Goal: Information Seeking & Learning: Learn about a topic

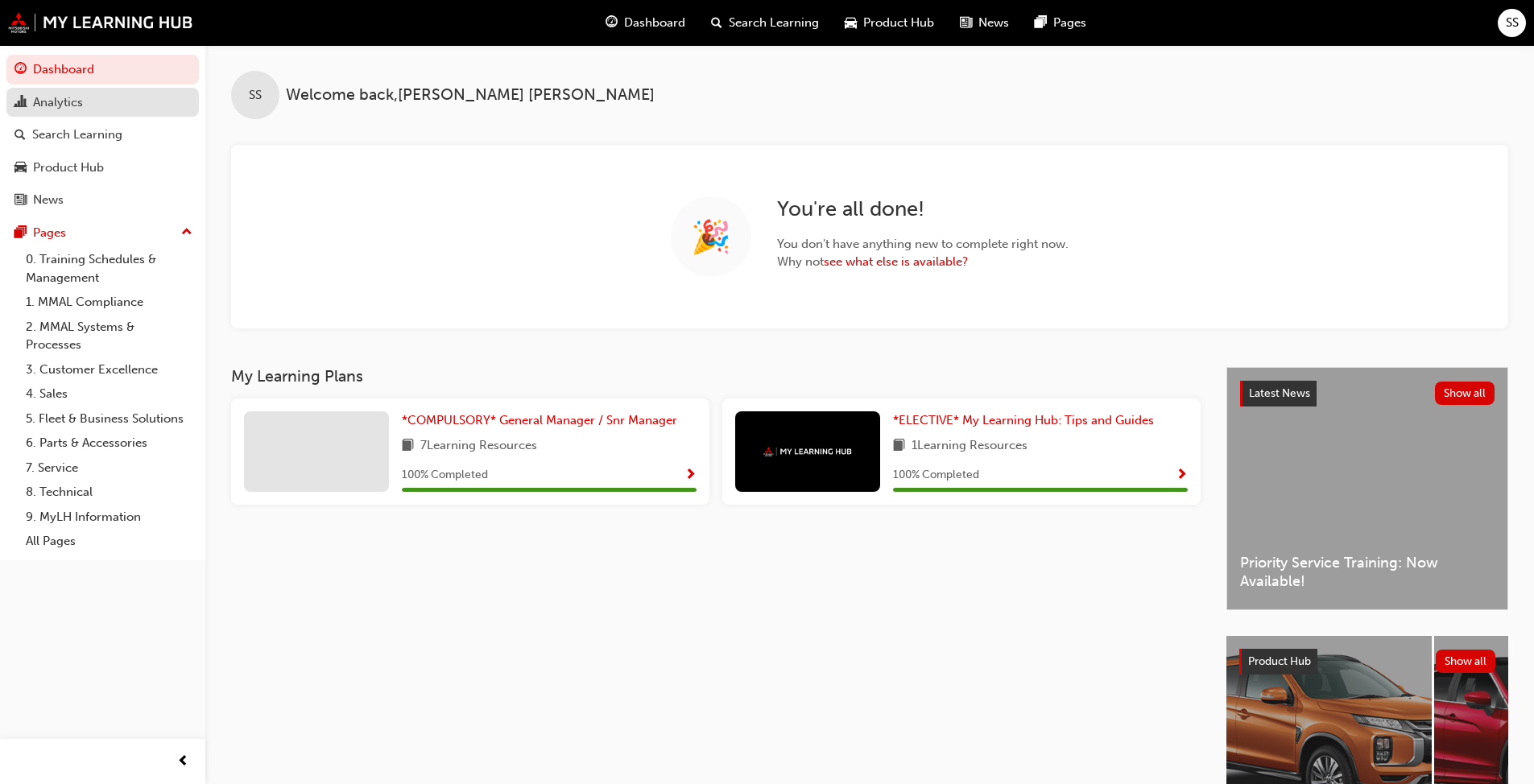
click at [52, 97] on div "Analytics" at bounding box center [58, 102] width 50 height 19
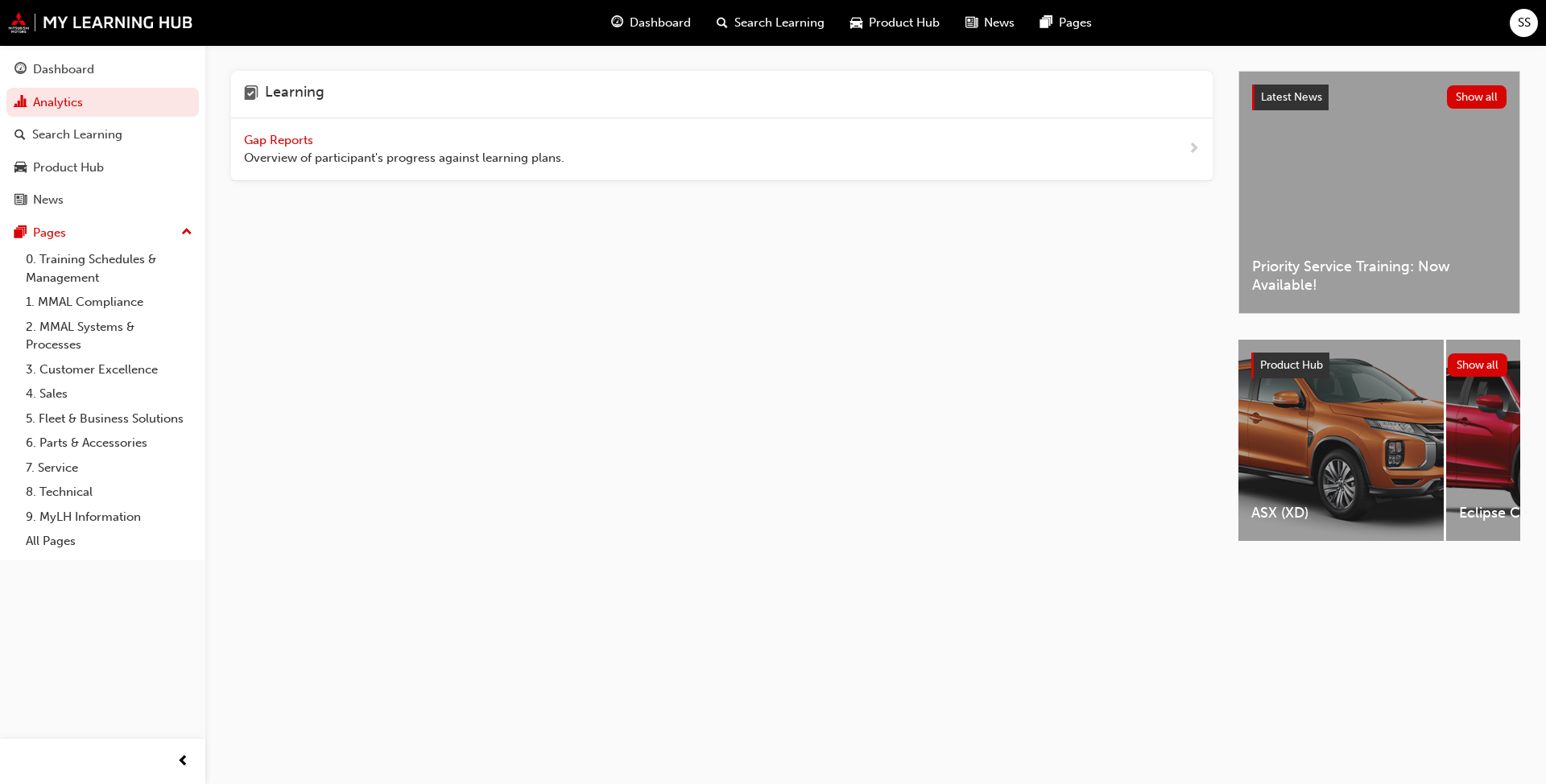
click at [275, 150] on span "Overview of participant's progress against learning plans." at bounding box center [403, 158] width 320 height 19
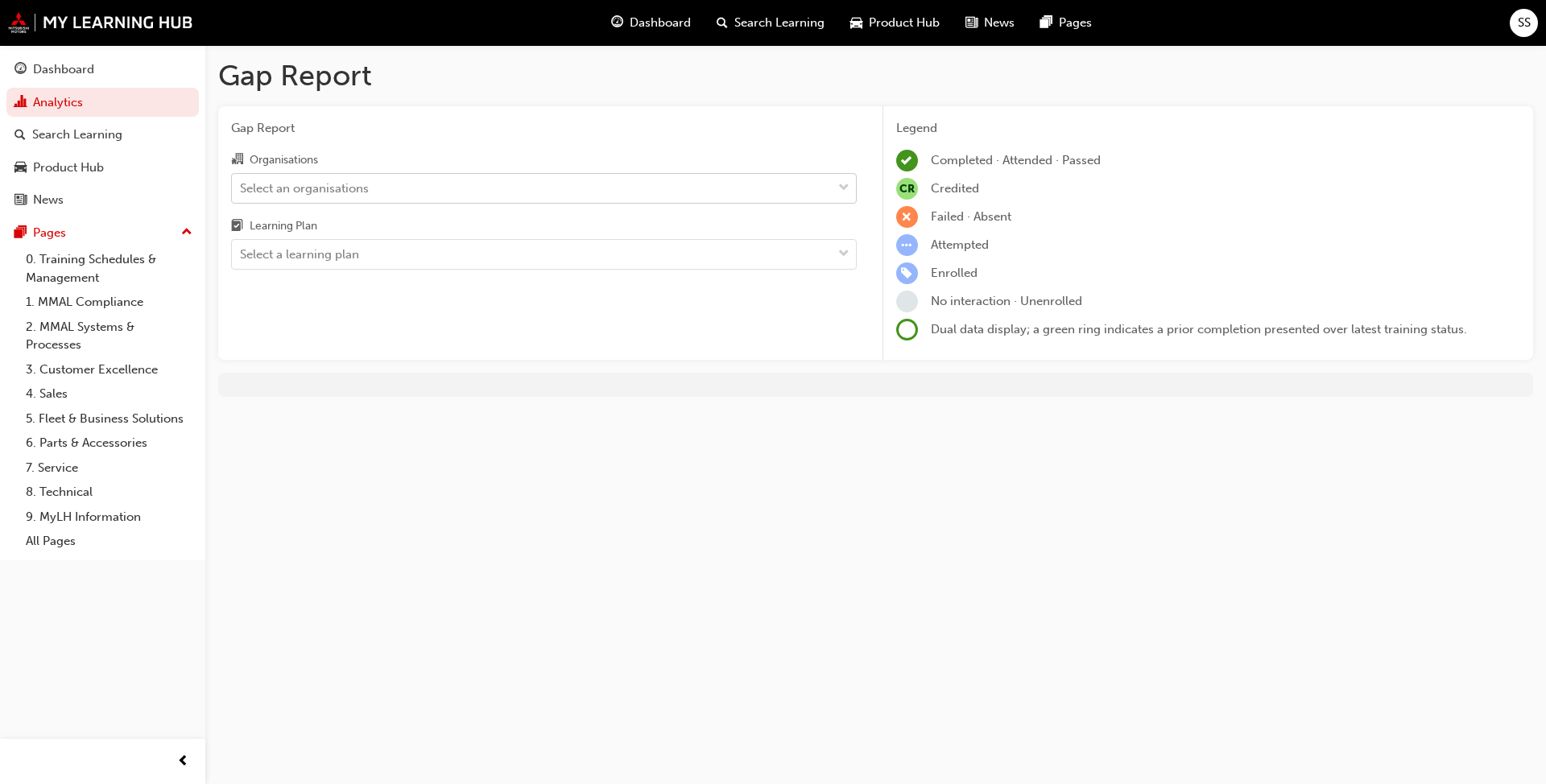
click at [315, 191] on div "Select an organisations" at bounding box center [305, 188] width 129 height 19
click at [242, 191] on input "Organisations Select an organisations" at bounding box center [241, 187] width 2 height 14
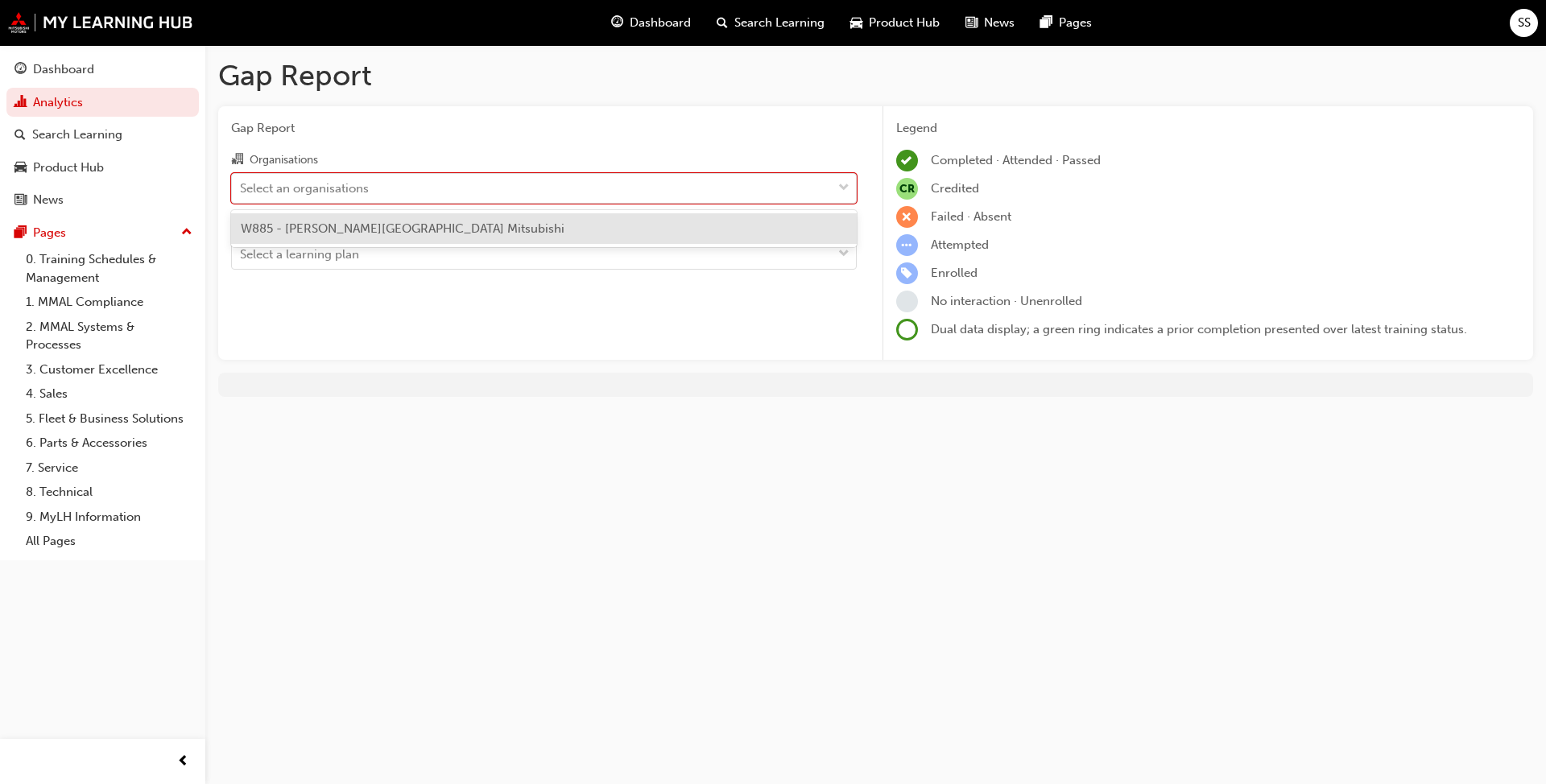
click at [317, 232] on span "W885 - [PERSON_NAME][GEOGRAPHIC_DATA] Mitsubishi" at bounding box center [402, 228] width 324 height 15
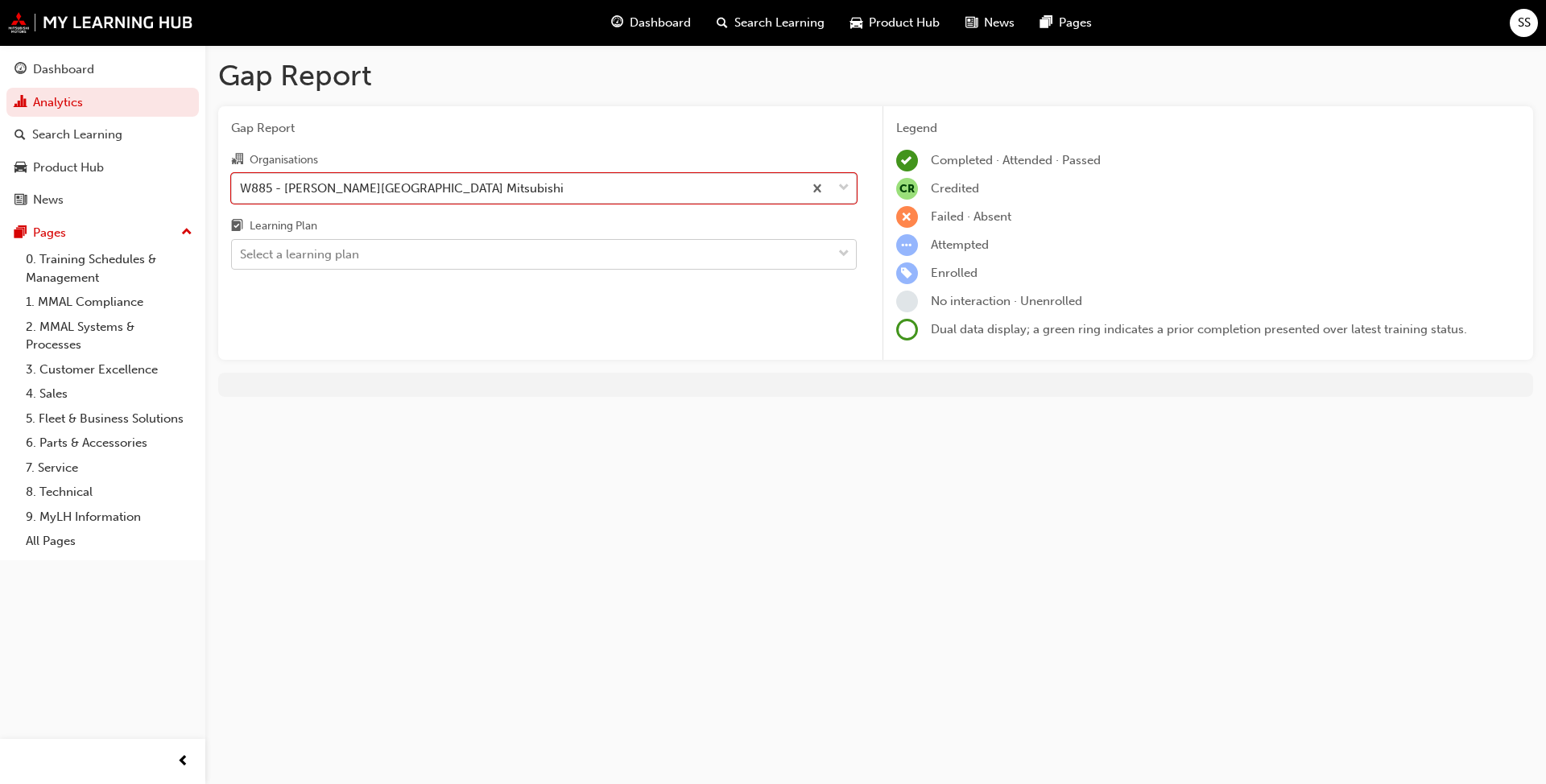
click at [314, 264] on div "Select a learning plan" at bounding box center [532, 254] width 600 height 28
click at [242, 260] on input "Learning Plan Select a learning plan" at bounding box center [241, 254] width 2 height 14
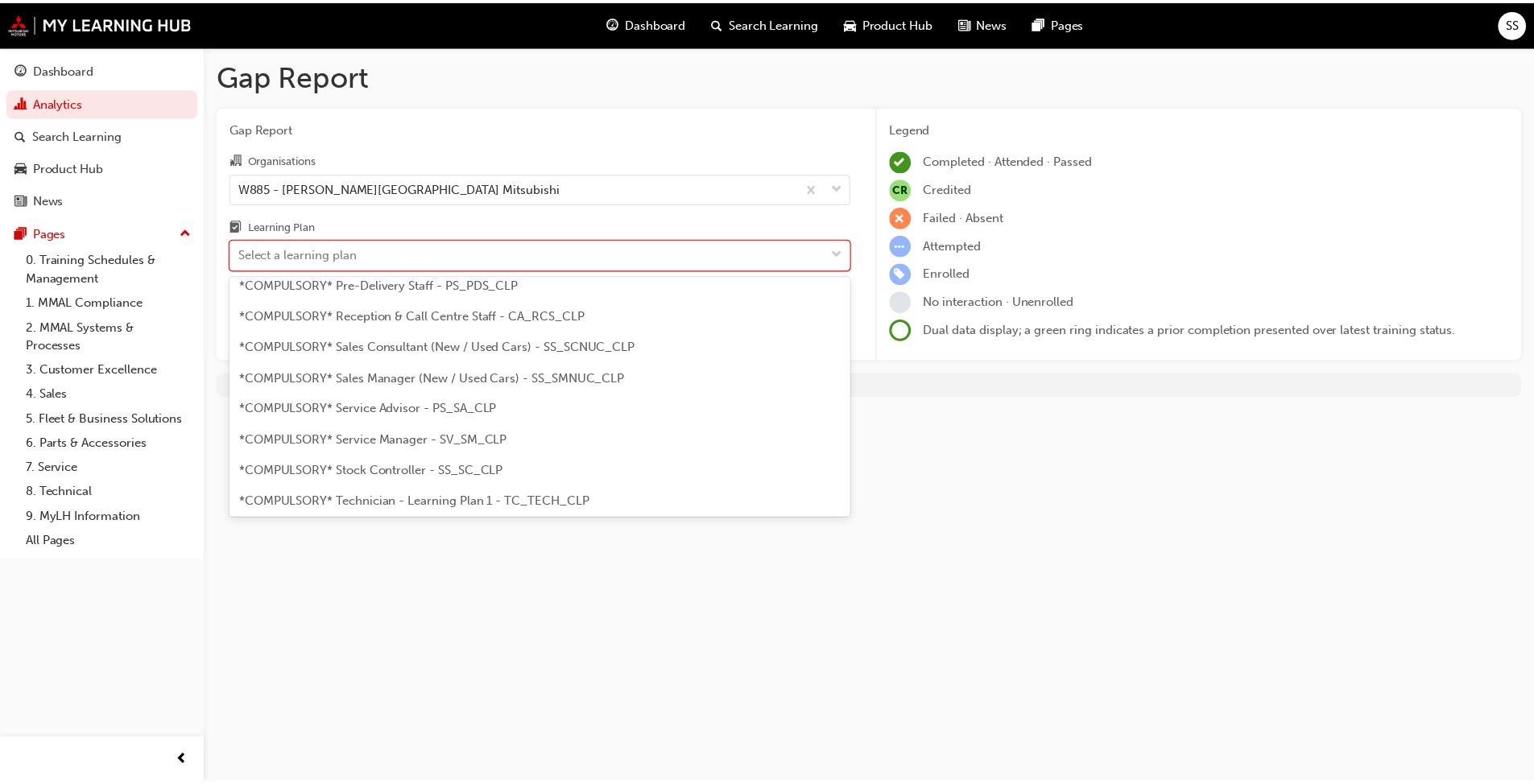
scroll to position [419, 0]
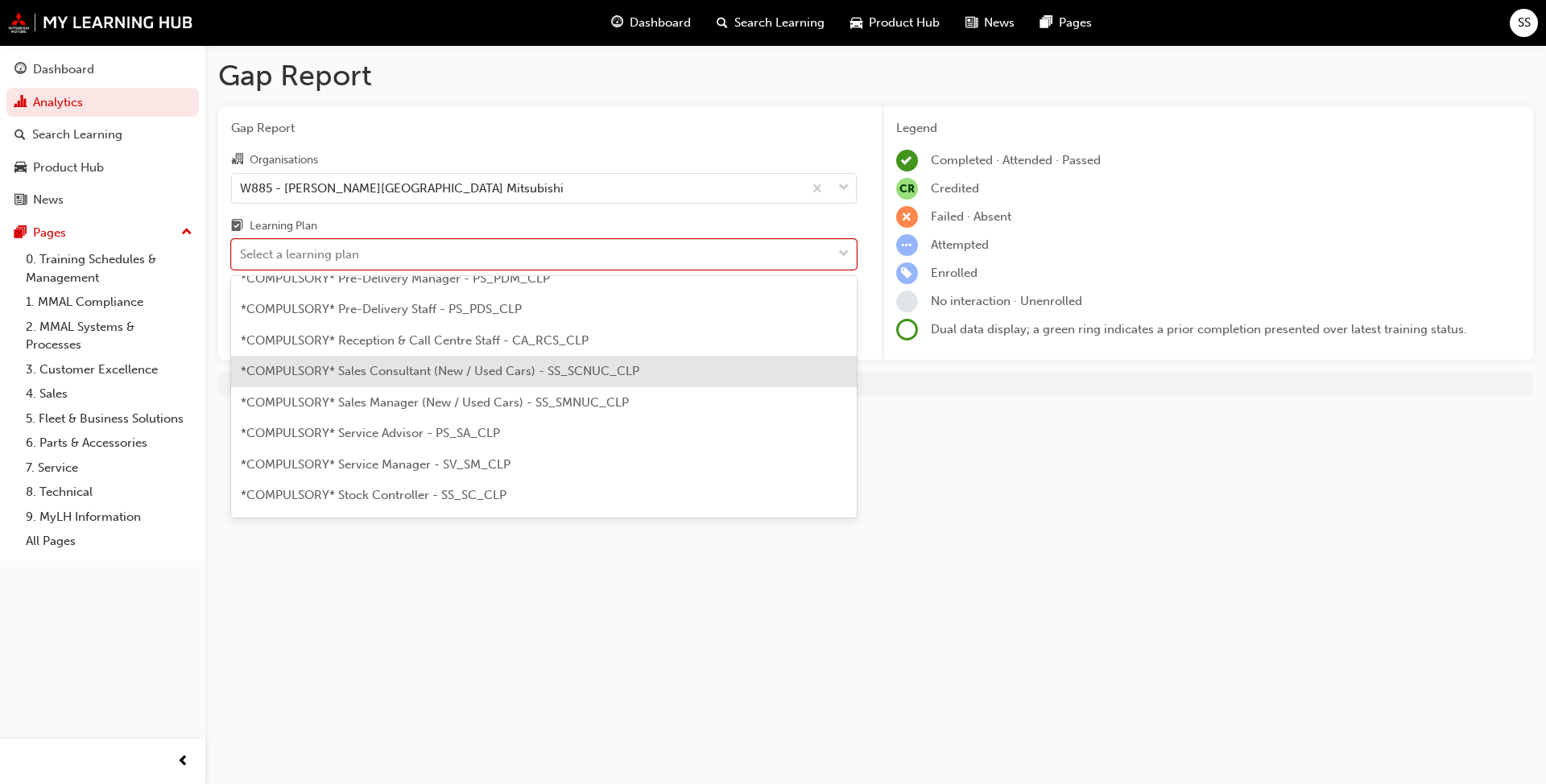
click at [383, 374] on span "*COMPULSORY* Sales Consultant (New / Used Cars) - SS_SCNUC_CLP" at bounding box center [440, 371] width 398 height 15
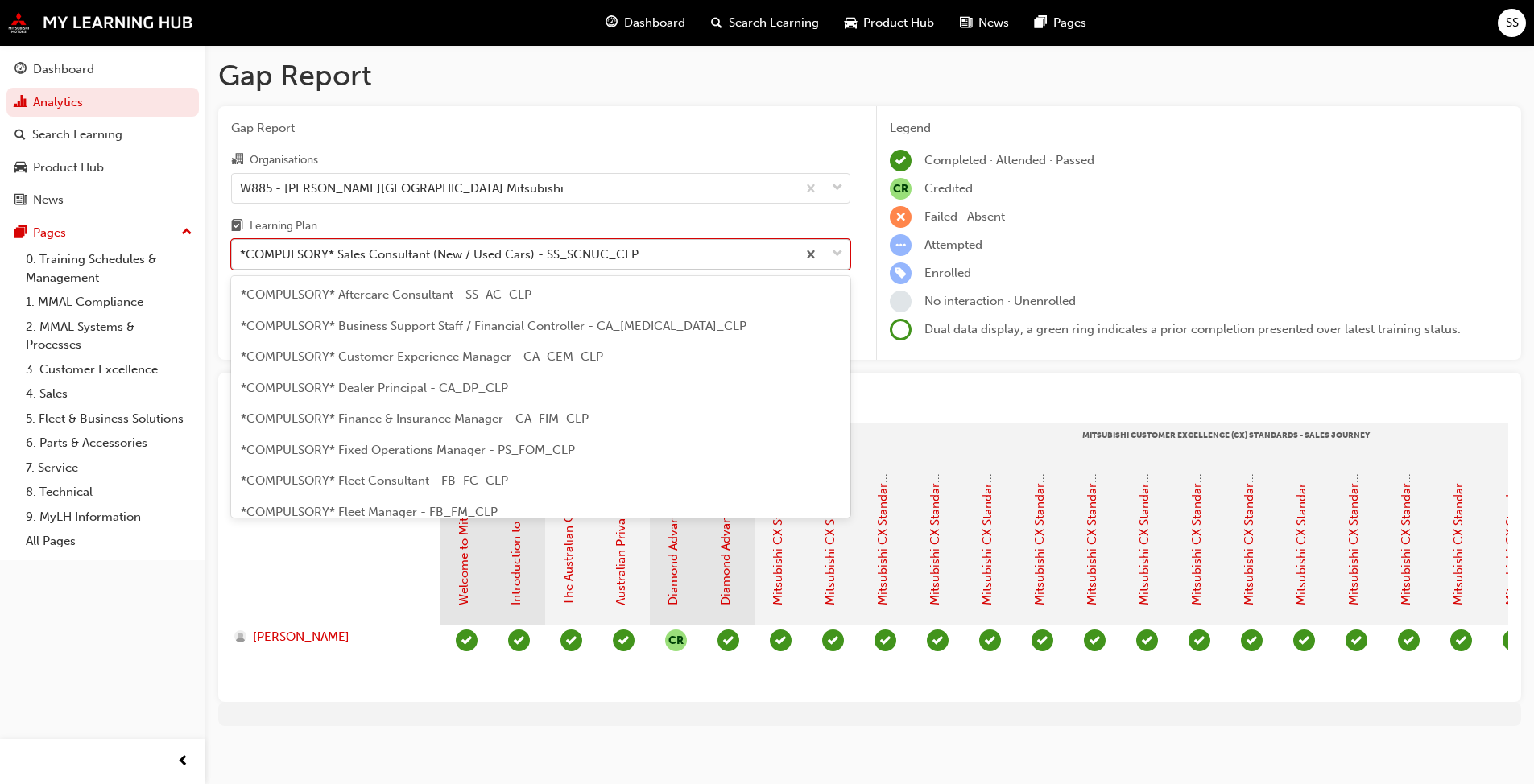
click at [301, 256] on div "*COMPULSORY* Sales Consultant (New / Used Cars) - SS_SCNUC_CLP" at bounding box center [439, 254] width 398 height 19
click at [242, 256] on input "Learning Plan option *COMPULSORY* Sales Consultant (New / Used Cars) - SS_SCNUC…" at bounding box center [241, 254] width 2 height 14
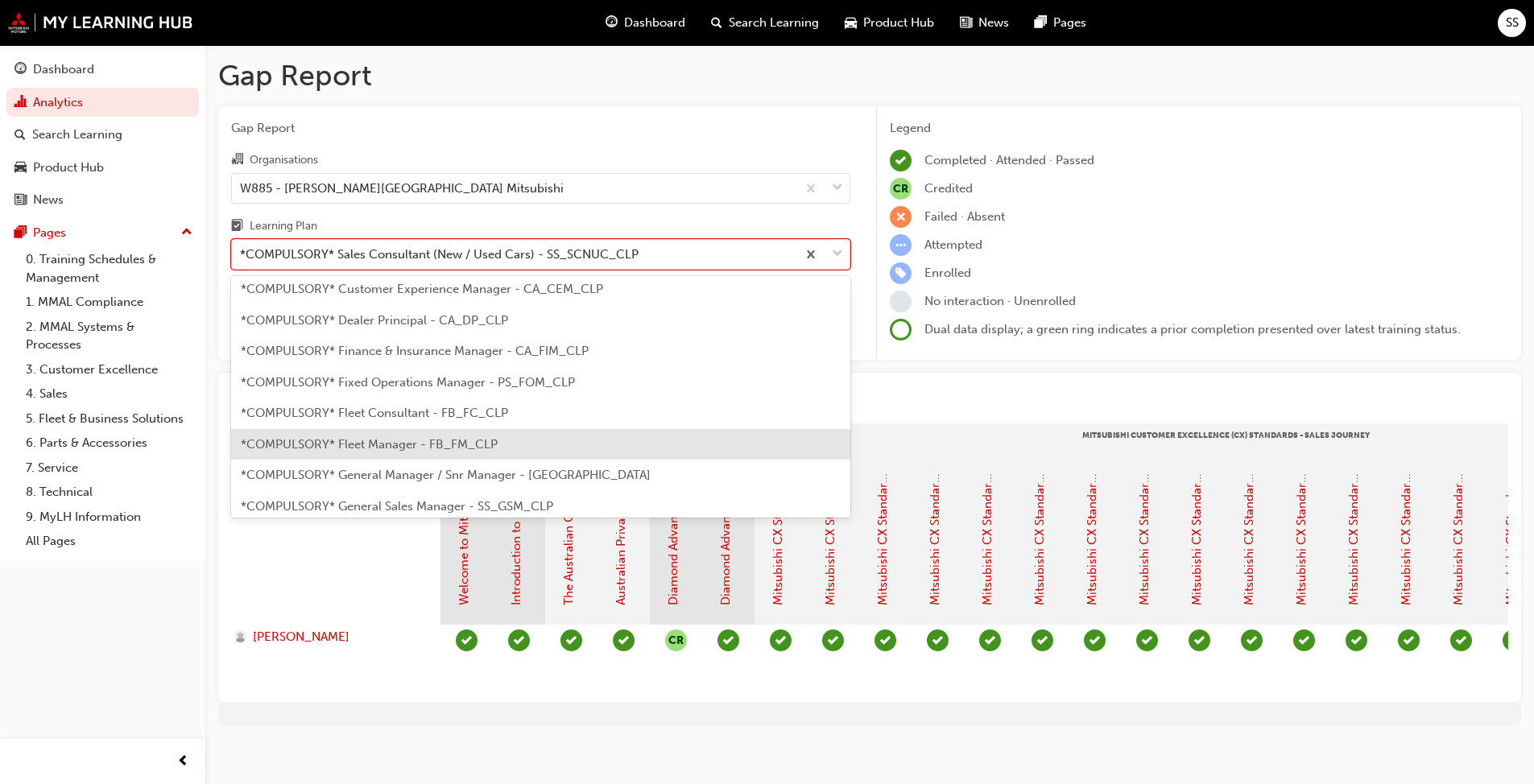
scroll to position [152, 0]
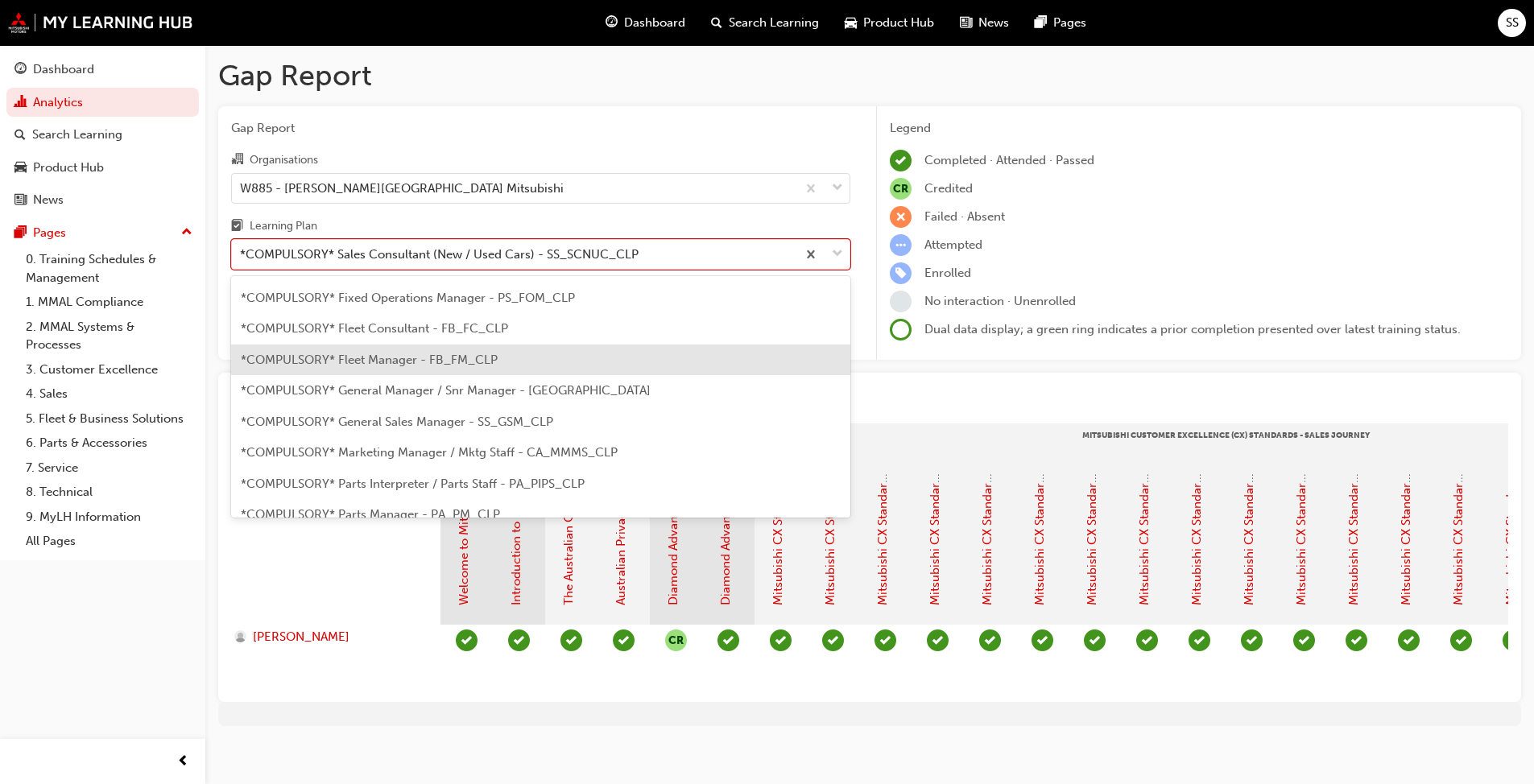
click at [406, 363] on span "*COMPULSORY* Fleet Manager - FB_FM_CLP" at bounding box center [369, 359] width 256 height 15
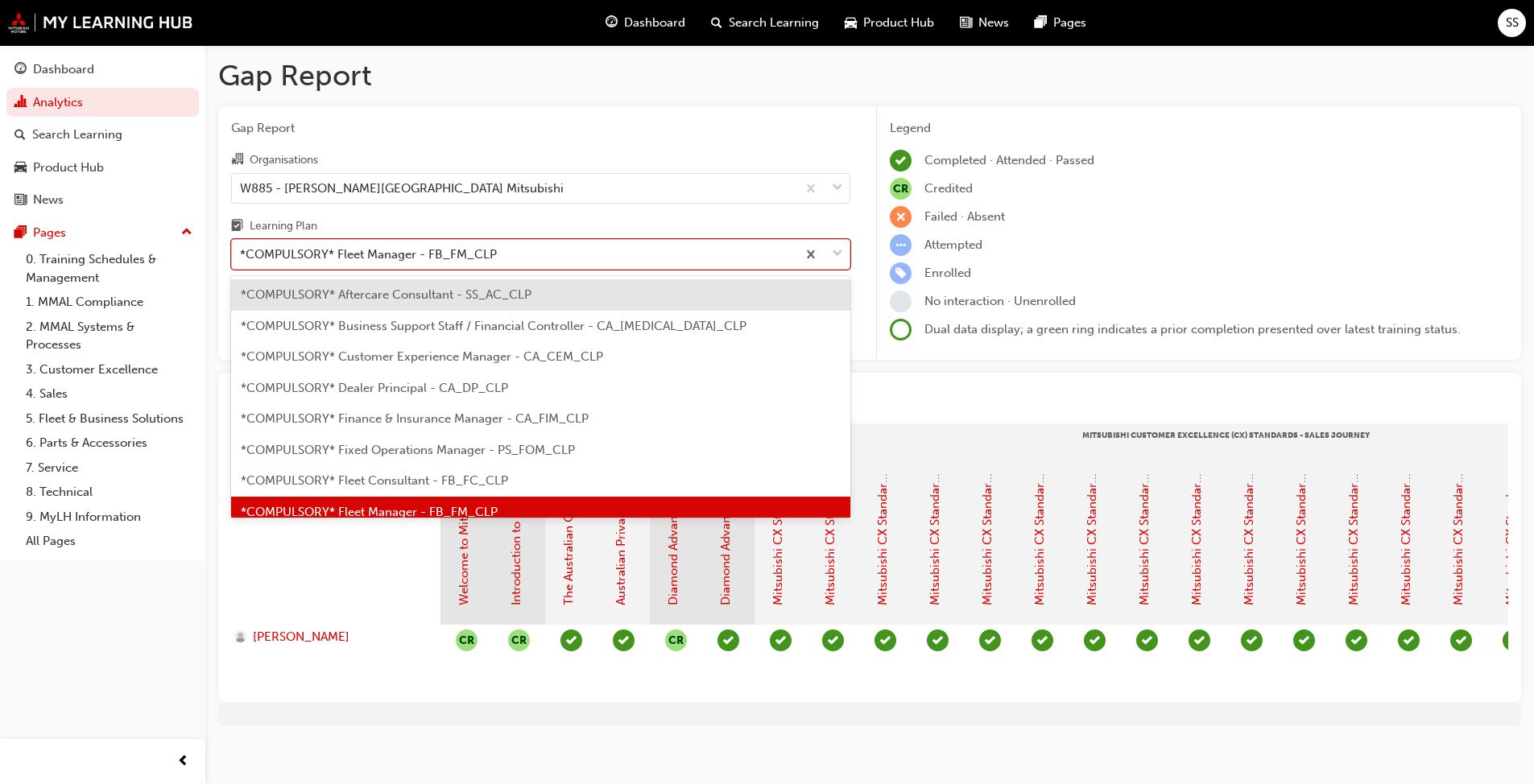
click at [377, 249] on div "*COMPULSORY* Fleet Manager - FB_FM_CLP" at bounding box center [368, 254] width 256 height 19
click at [242, 249] on input "Learning Plan option *COMPULSORY* Fleet Manager - FB_FM_CLP, selected. option *…" at bounding box center [241, 254] width 2 height 14
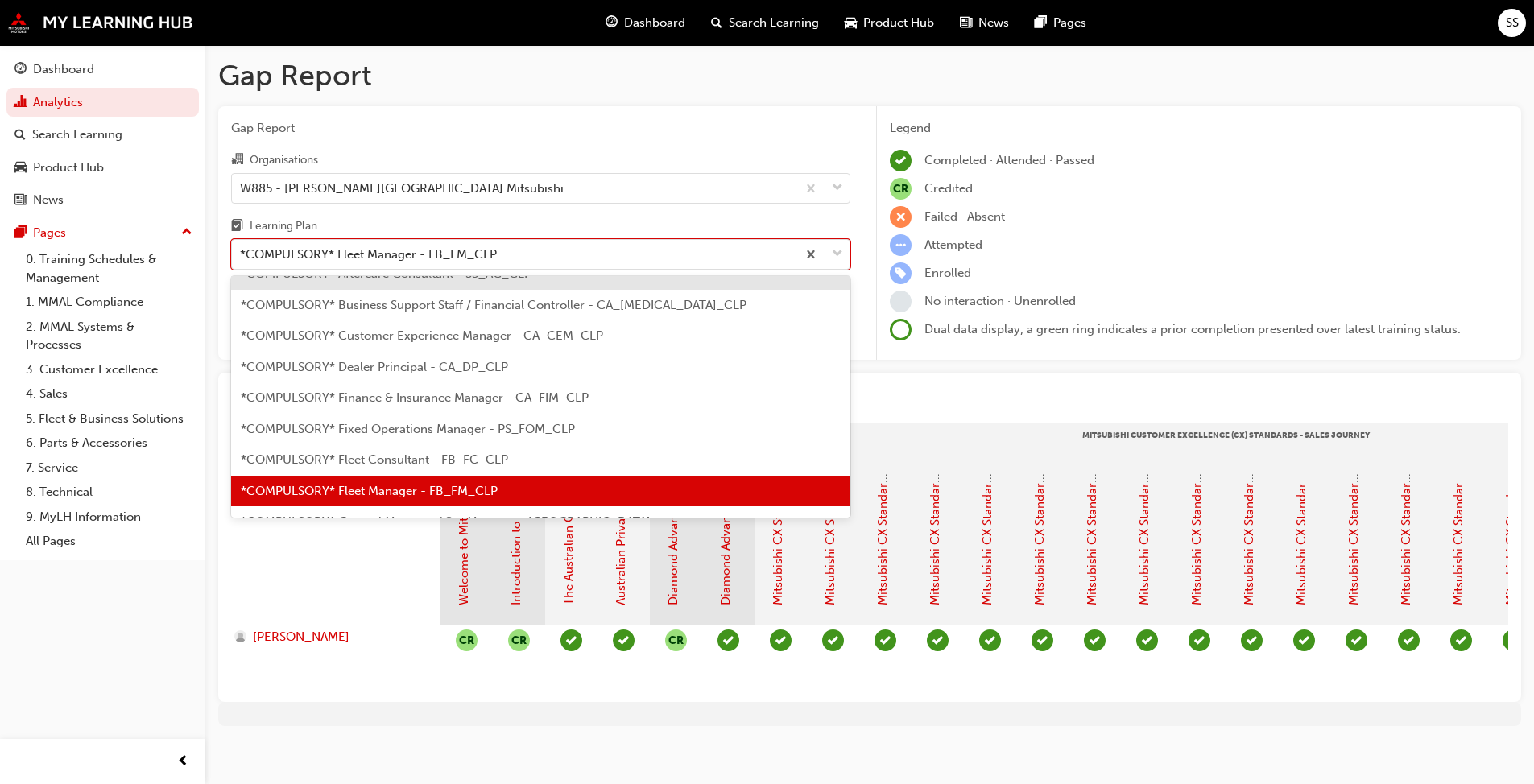
click at [433, 468] on div "*COMPULSORY* Fleet Consultant - FB_FC_CLP" at bounding box center [540, 460] width 619 height 31
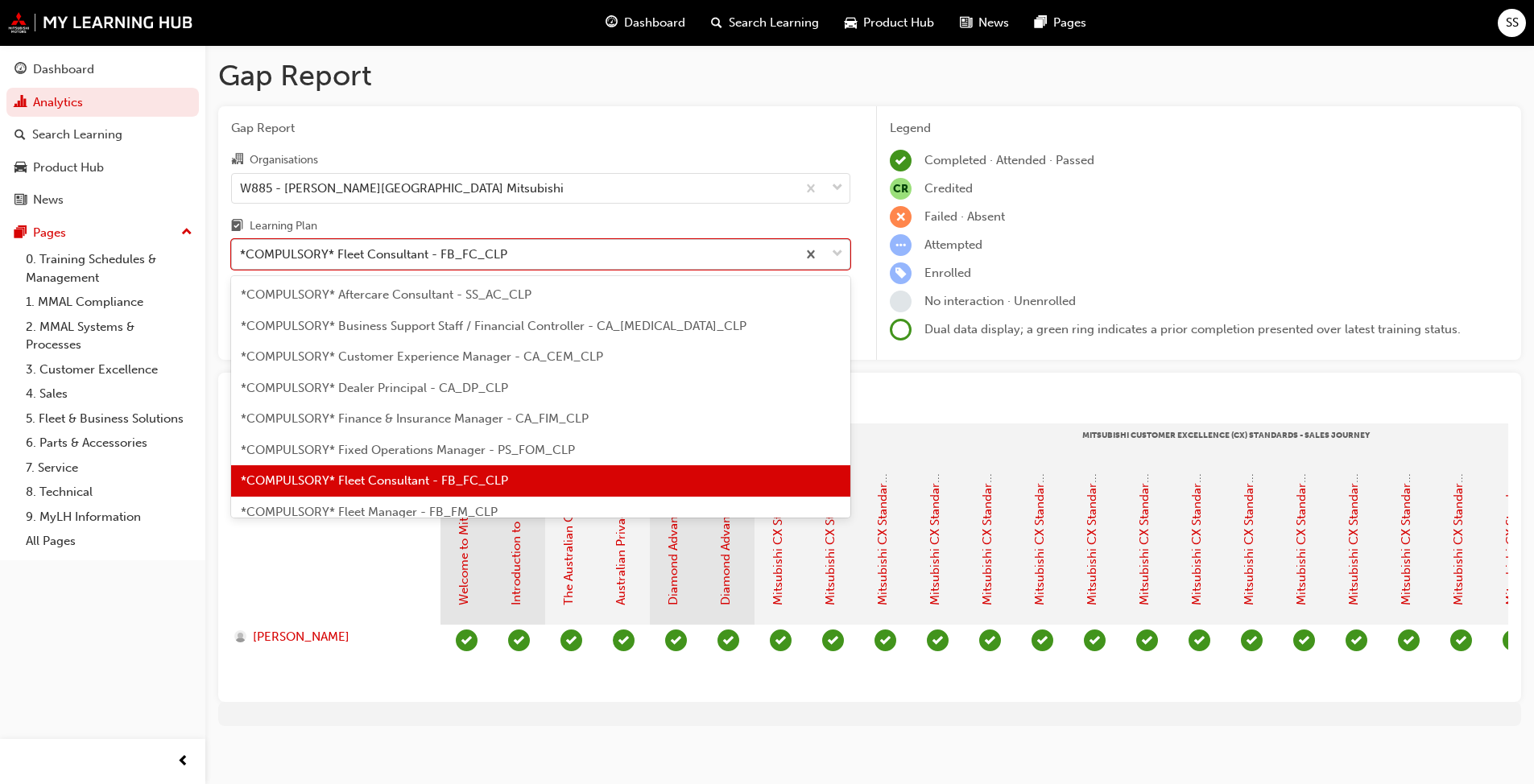
click at [355, 253] on div "*COMPULSORY* Fleet Consultant - FB_FC_CLP" at bounding box center [373, 254] width 267 height 19
click at [242, 253] on input "Learning Plan option *COMPULSORY* Fleet Consultant - FB_FC_CLP, selected. optio…" at bounding box center [241, 254] width 2 height 14
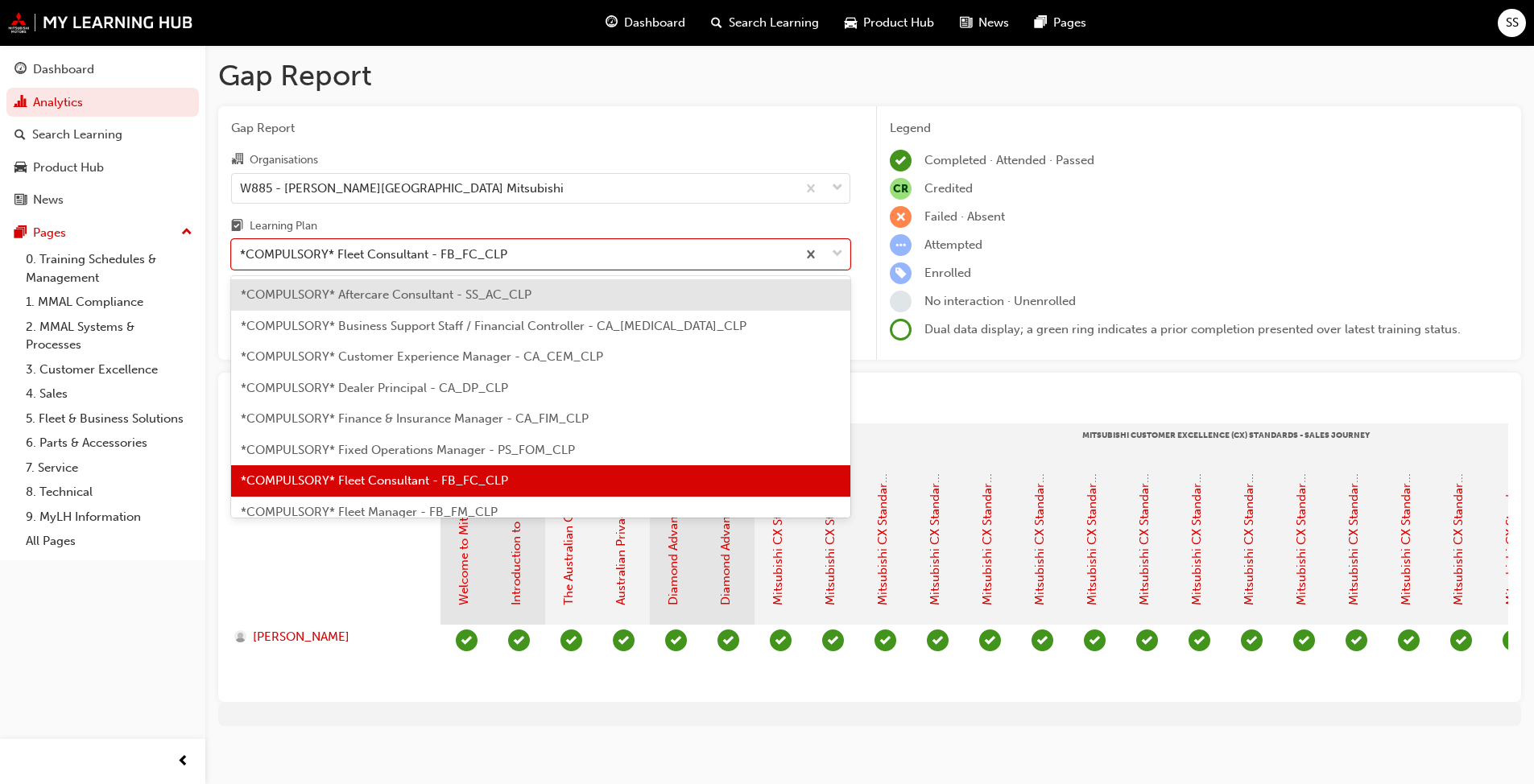
click at [437, 392] on span "*COMPULSORY* Dealer Principal - CA_DP_CLP" at bounding box center [374, 388] width 267 height 15
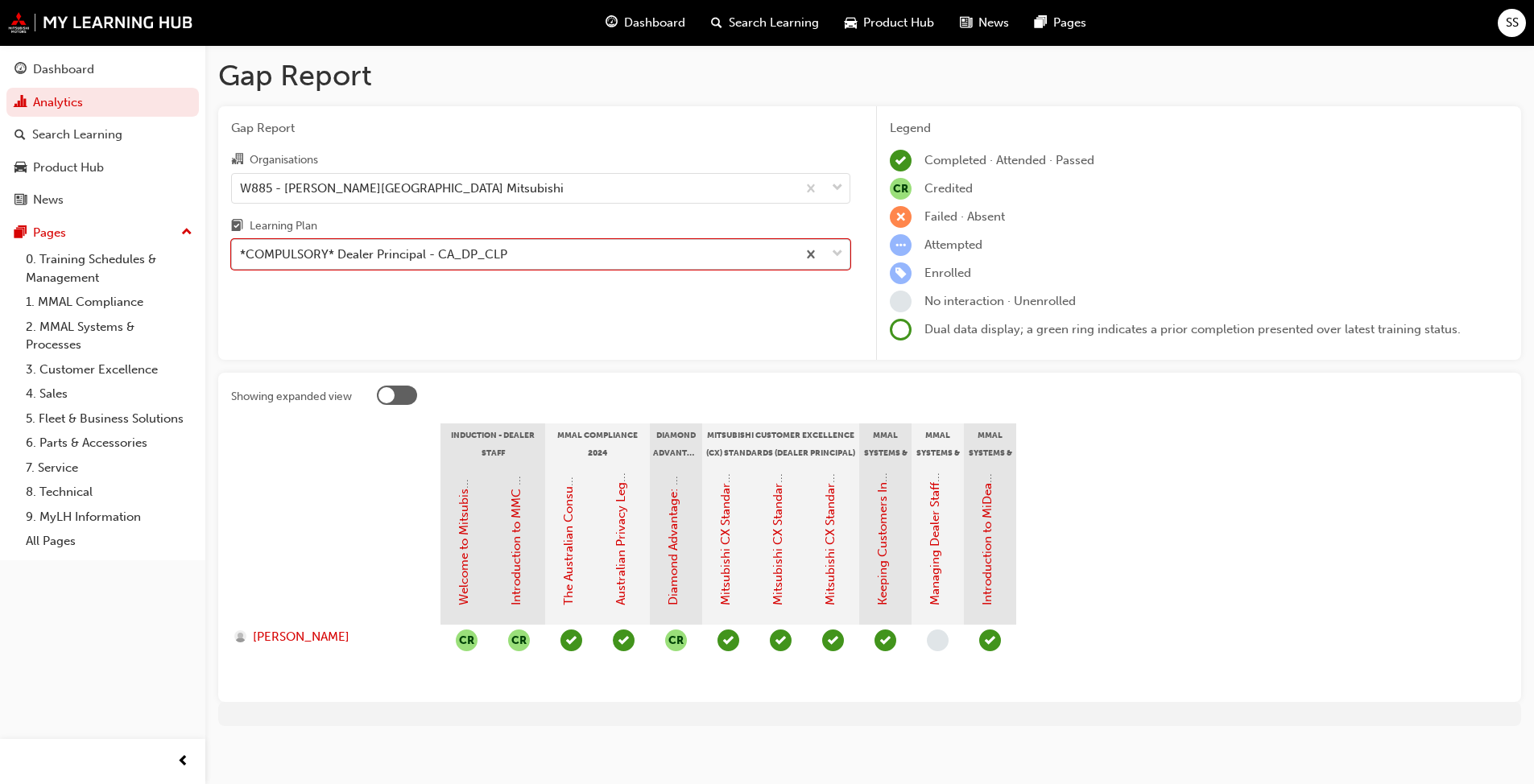
click at [368, 252] on div "*COMPULSORY* Dealer Principal - CA_DP_CLP" at bounding box center [373, 254] width 267 height 19
click at [242, 252] on input "Learning Plan option *COMPULSORY* Dealer Principal - CA_DP_CLP, selected. 0 res…" at bounding box center [241, 254] width 2 height 14
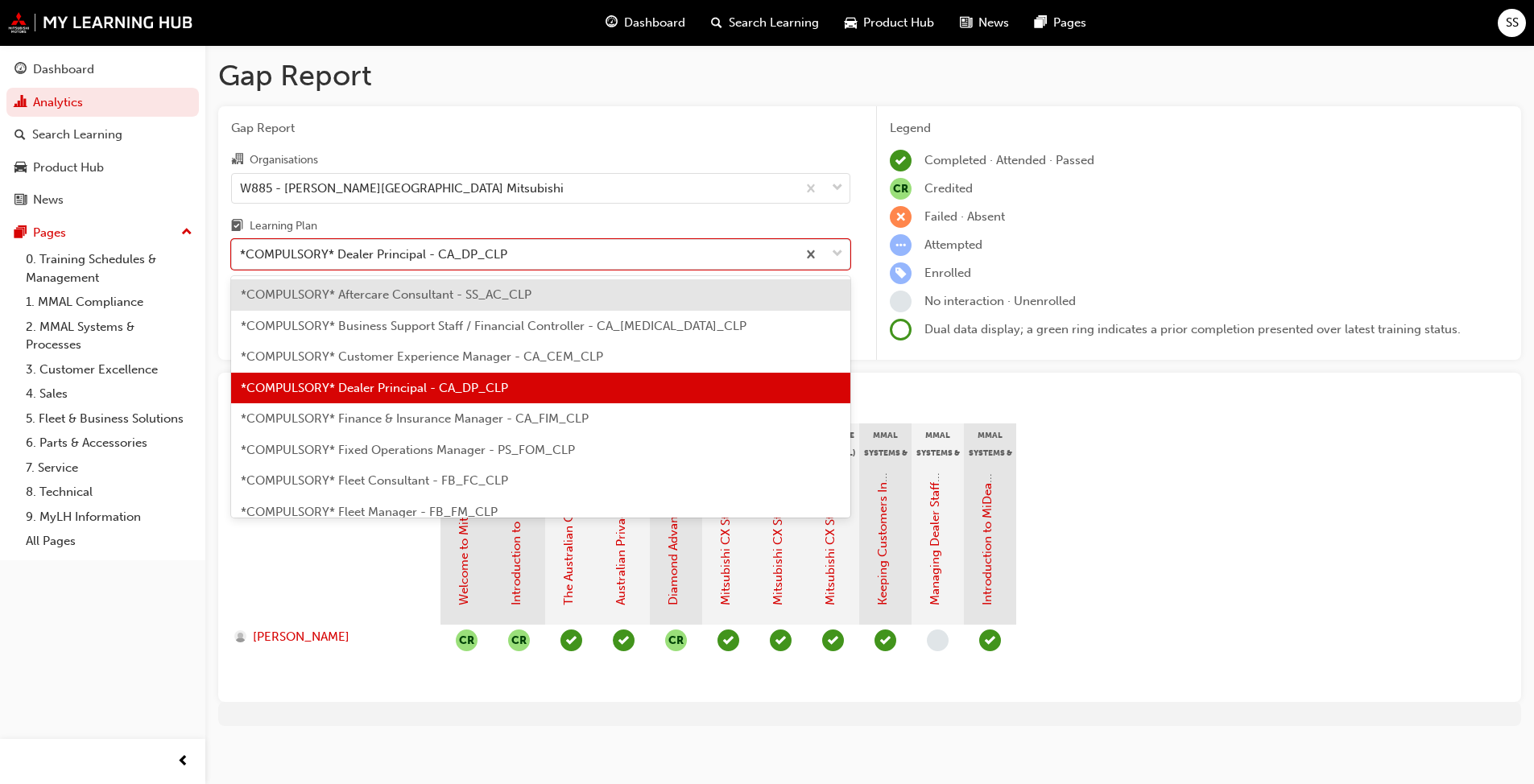
drag, startPoint x: 1175, startPoint y: 520, endPoint x: 1156, endPoint y: 551, distance: 36.4
click at [1174, 521] on section "Induction - Dealer Staff MMAL Compliance 2024 Diamond Advantage - Fundamentals …" at bounding box center [869, 556] width 1277 height 265
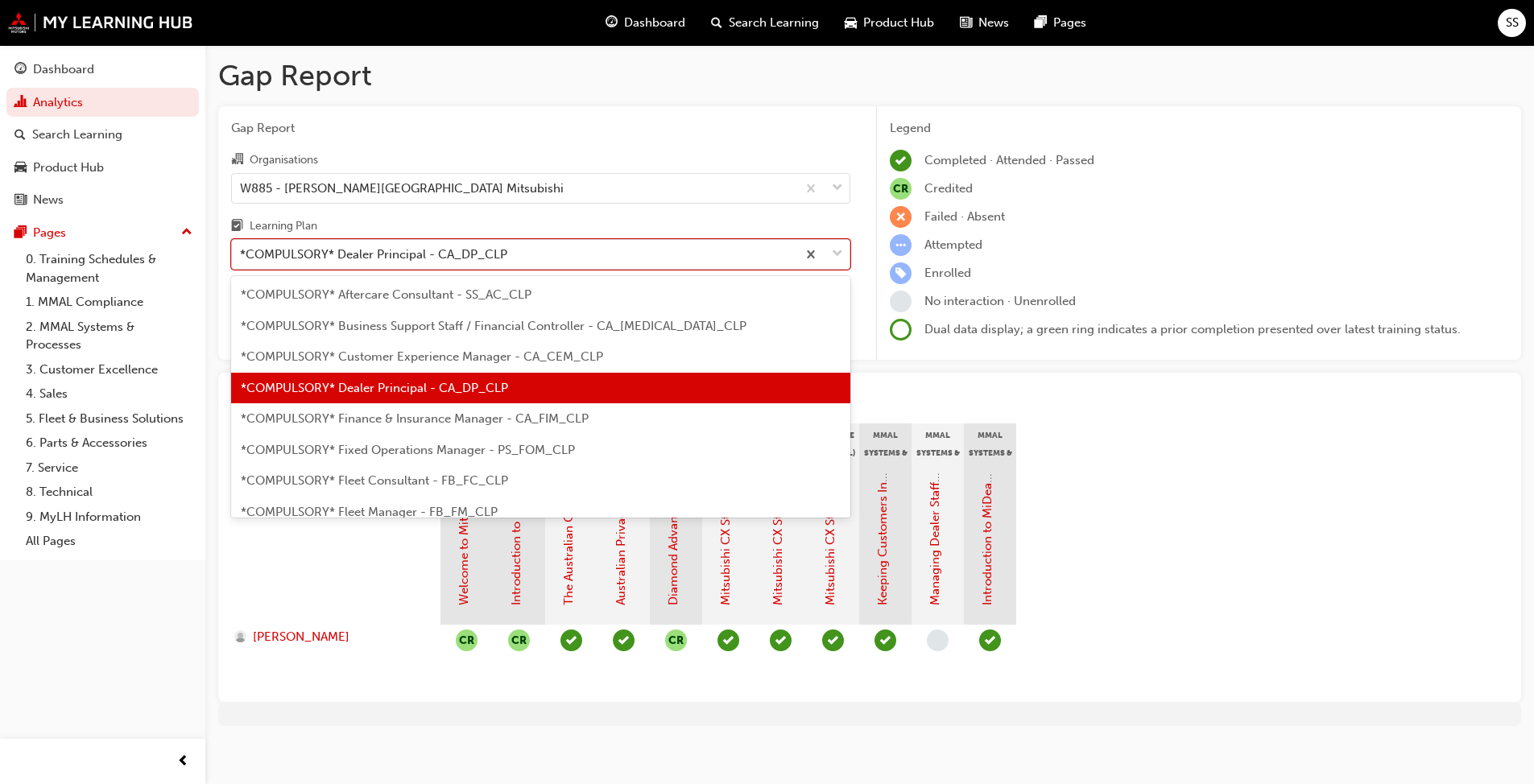
click at [463, 246] on div "*COMPULSORY* Dealer Principal - CA_DP_CLP" at bounding box center [373, 254] width 267 height 19
click at [242, 247] on input "Learning Plan option *COMPULSORY* Dealer Principal - CA_DP_CLP, selected. optio…" at bounding box center [241, 254] width 2 height 14
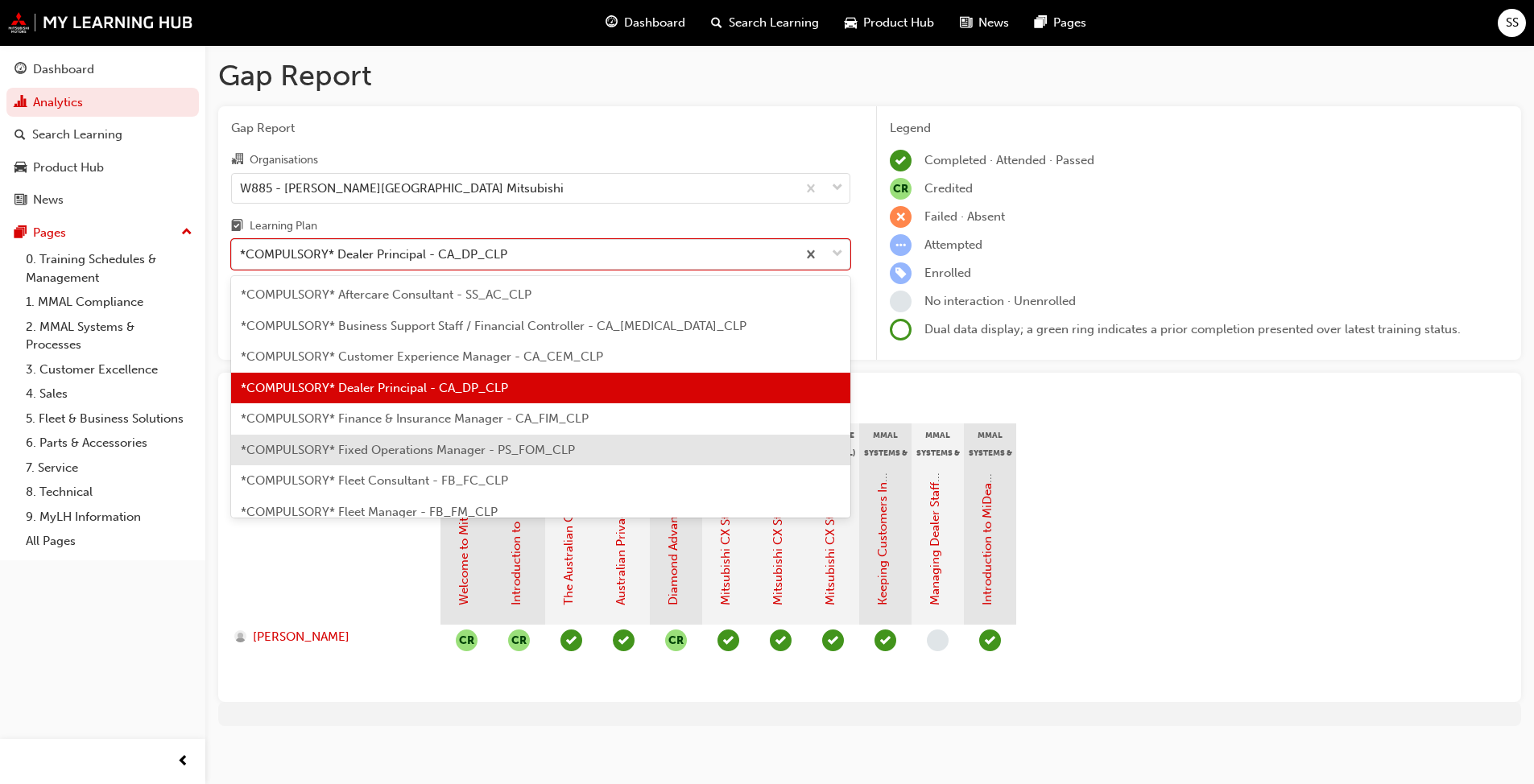
click at [446, 454] on span "*COMPULSORY* Fixed Operations Manager - PS_FOM_CLP" at bounding box center [407, 449] width 334 height 15
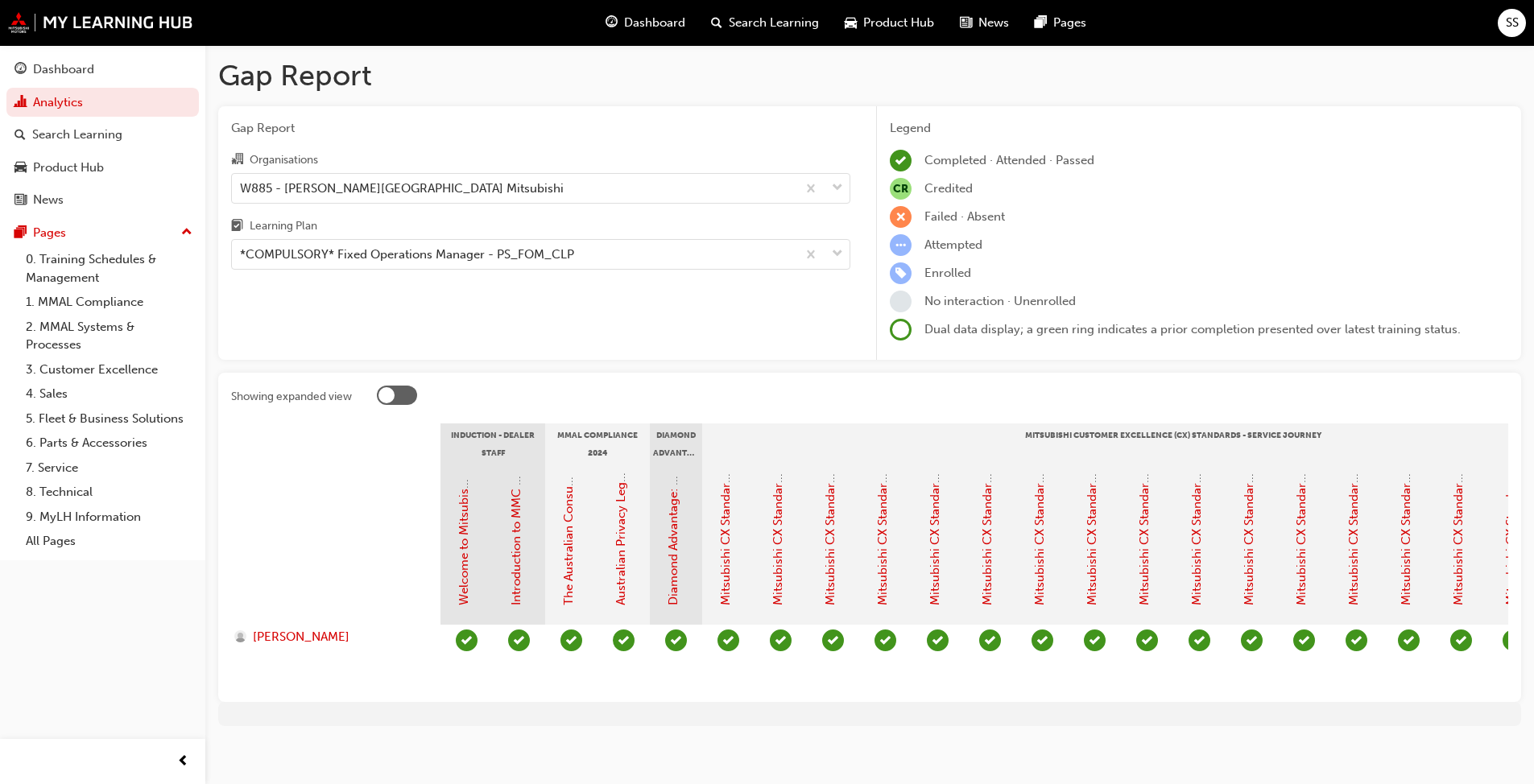
click at [420, 324] on div "Gap Report Organisations W885 - [PERSON_NAME] Park Mitsubishi Learning Plan *CO…" at bounding box center [540, 234] width 645 height 254
click at [50, 67] on div "Dashboard" at bounding box center [64, 69] width 62 height 19
